Goal: Transaction & Acquisition: Purchase product/service

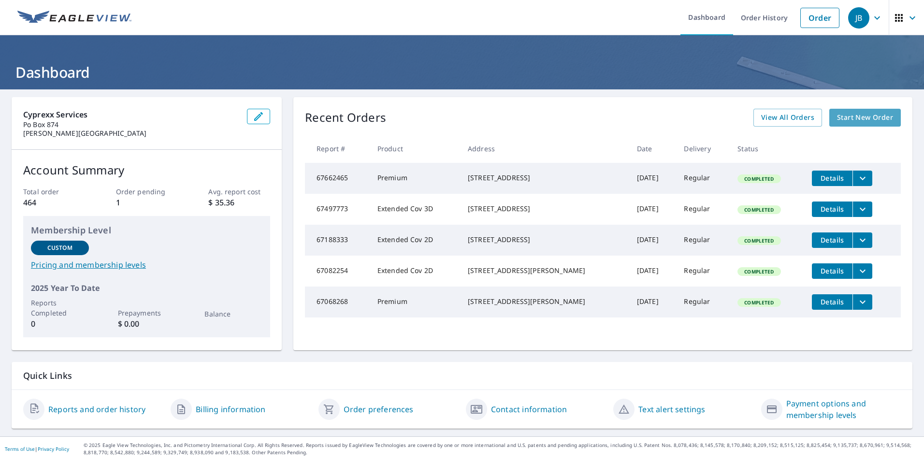
click at [859, 122] on span "Start New Order" at bounding box center [865, 118] width 56 height 12
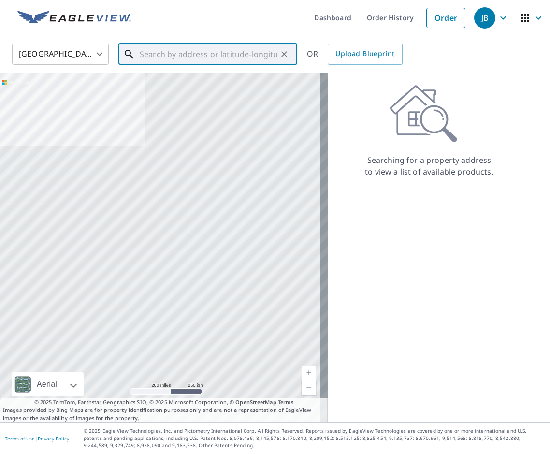
click at [153, 53] on input "text" at bounding box center [209, 54] width 138 height 27
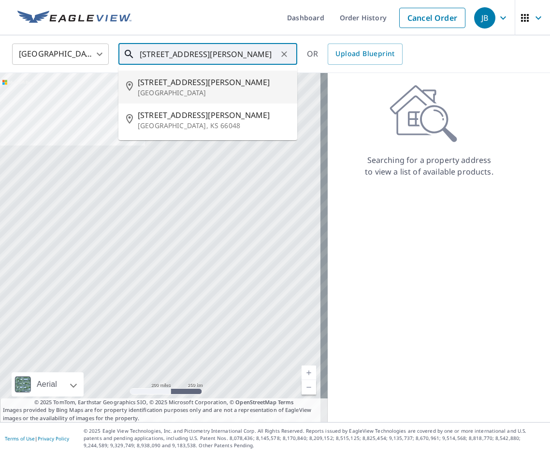
click at [193, 92] on p "[GEOGRAPHIC_DATA]" at bounding box center [214, 93] width 152 height 10
click at [193, 92] on div at bounding box center [164, 247] width 328 height 349
type input "[STREET_ADDRESS][PERSON_NAME]"
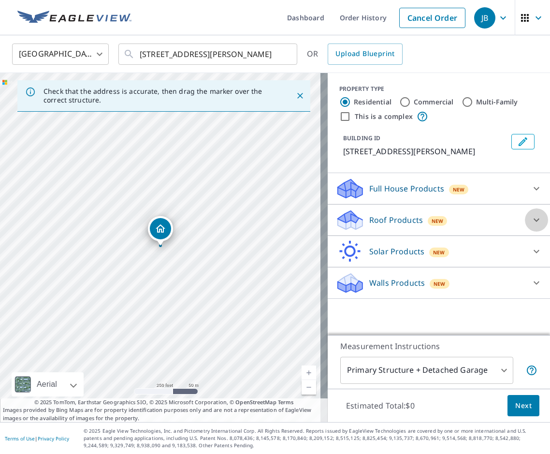
click at [531, 216] on icon at bounding box center [537, 220] width 12 height 12
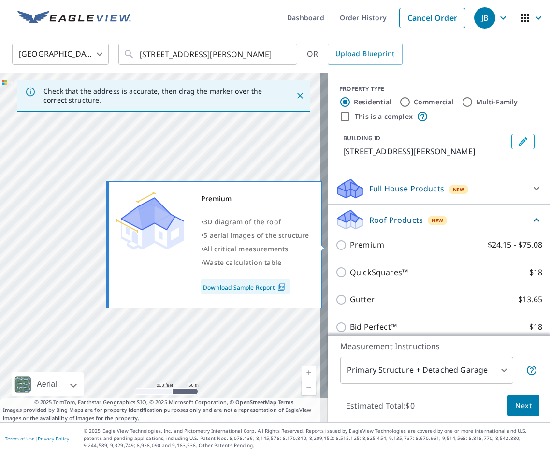
click at [336, 244] on input "Premium $24.15 - $75.08" at bounding box center [343, 245] width 15 height 12
checkbox input "true"
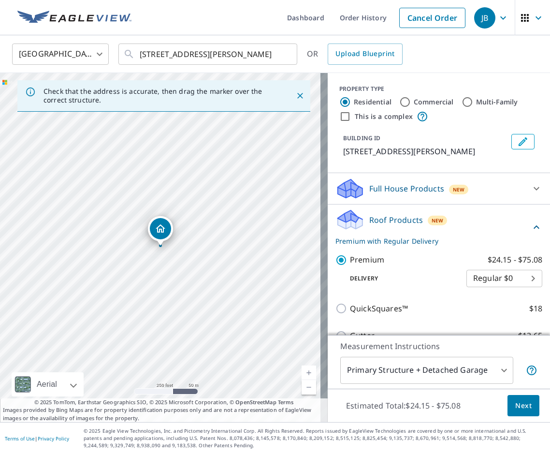
click at [518, 405] on span "Next" at bounding box center [523, 406] width 16 height 12
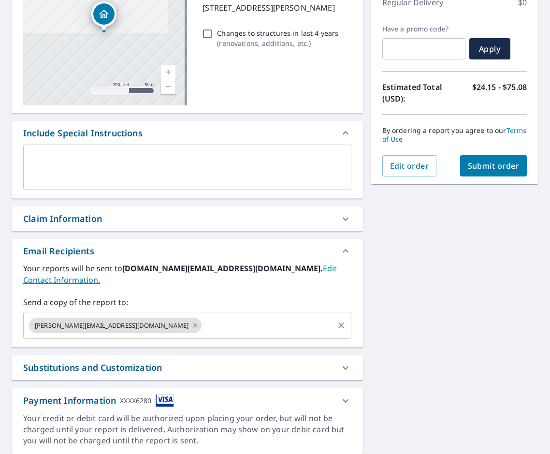
scroll to position [145, 0]
click at [191, 320] on icon at bounding box center [195, 325] width 8 height 11
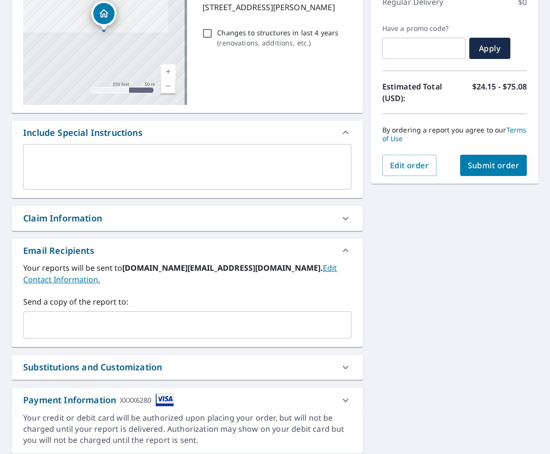
click at [41, 316] on input "text" at bounding box center [180, 325] width 305 height 18
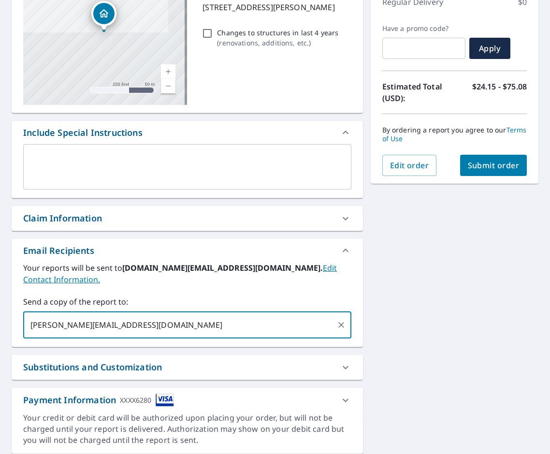
type input "[PERSON_NAME][EMAIL_ADDRESS][DOMAIN_NAME]"
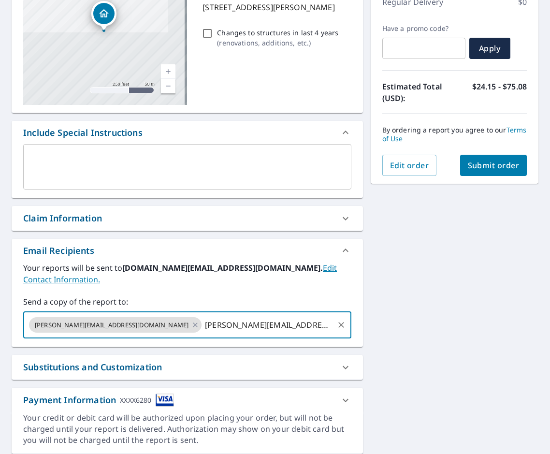
type input "[PERSON_NAME][EMAIL_ADDRESS][DOMAIN_NAME]"
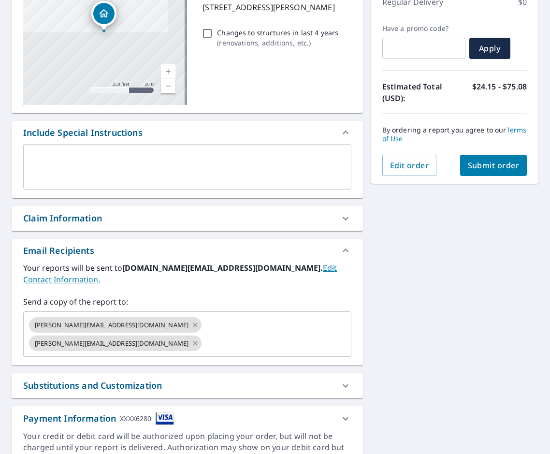
click at [448, 318] on div "[STREET_ADDRESS][PERSON_NAME] Aerial Road A standard road map Aerial A detailed…" at bounding box center [275, 212] width 550 height 536
click at [482, 166] on span "Submit order" at bounding box center [494, 165] width 52 height 11
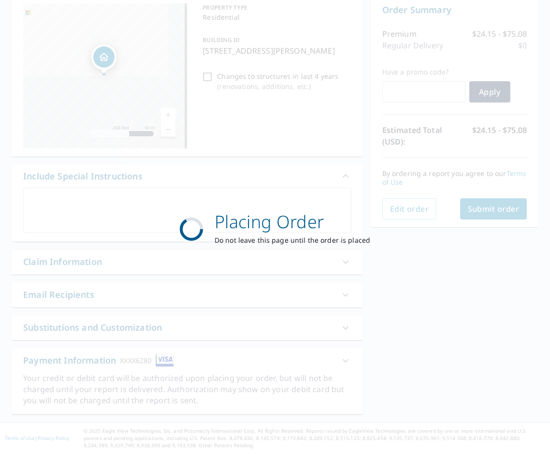
scroll to position [102, 0]
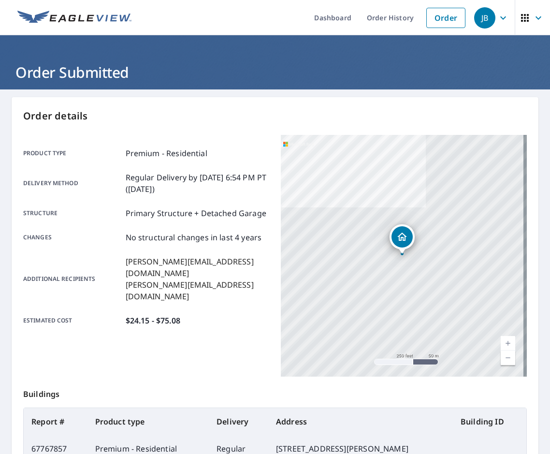
click at [497, 17] on icon "button" at bounding box center [503, 18] width 12 height 12
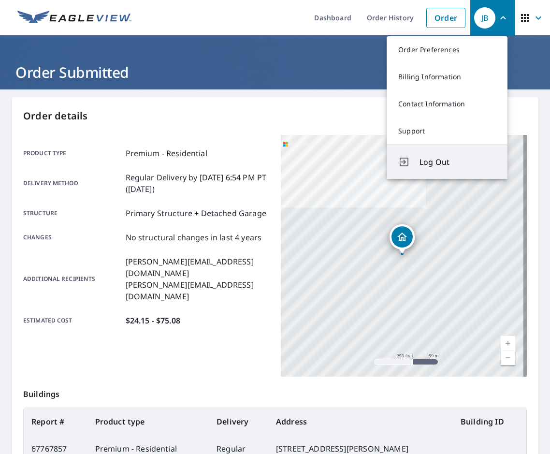
click at [434, 160] on span "Log Out" at bounding box center [458, 162] width 76 height 12
